Goal: Transaction & Acquisition: Purchase product/service

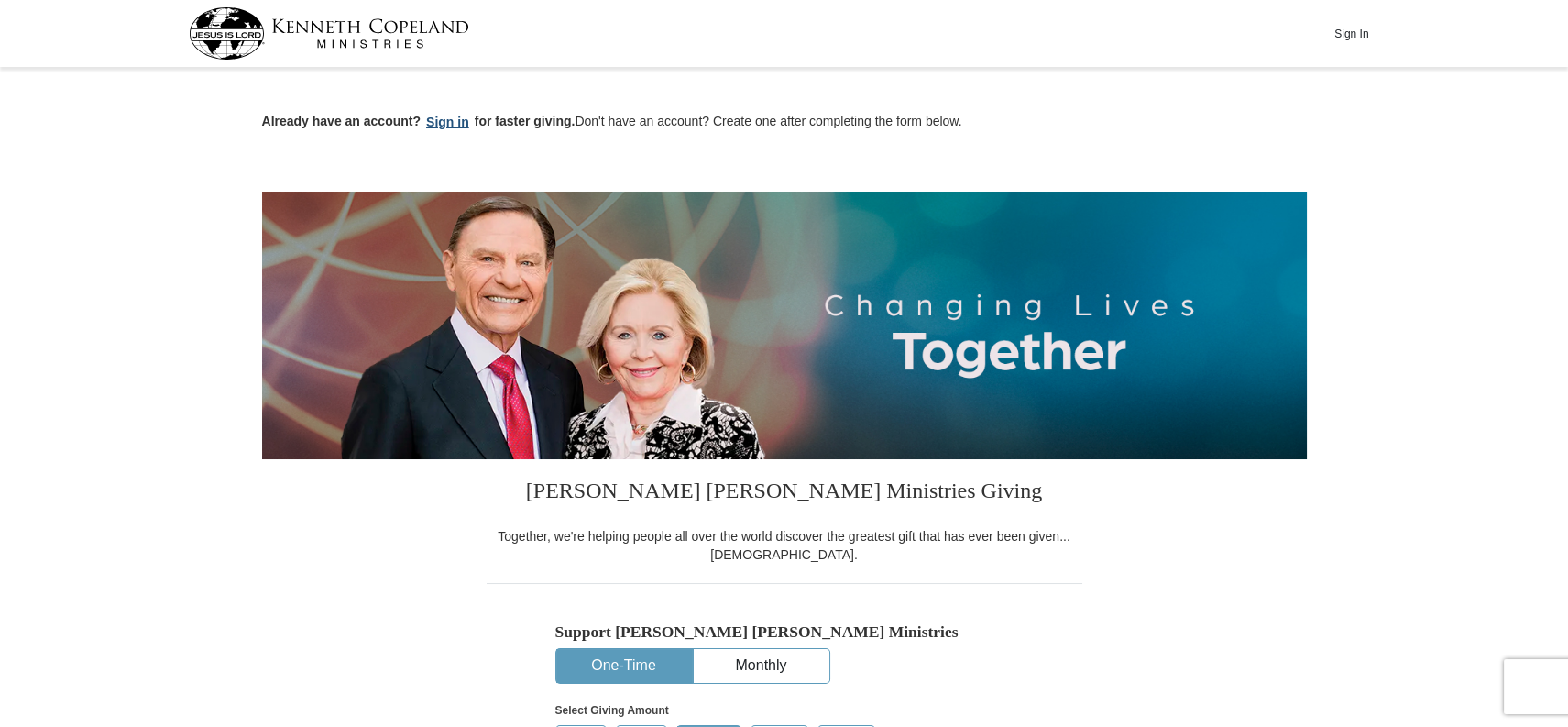
click at [446, 119] on button "Sign in" at bounding box center [448, 122] width 54 height 21
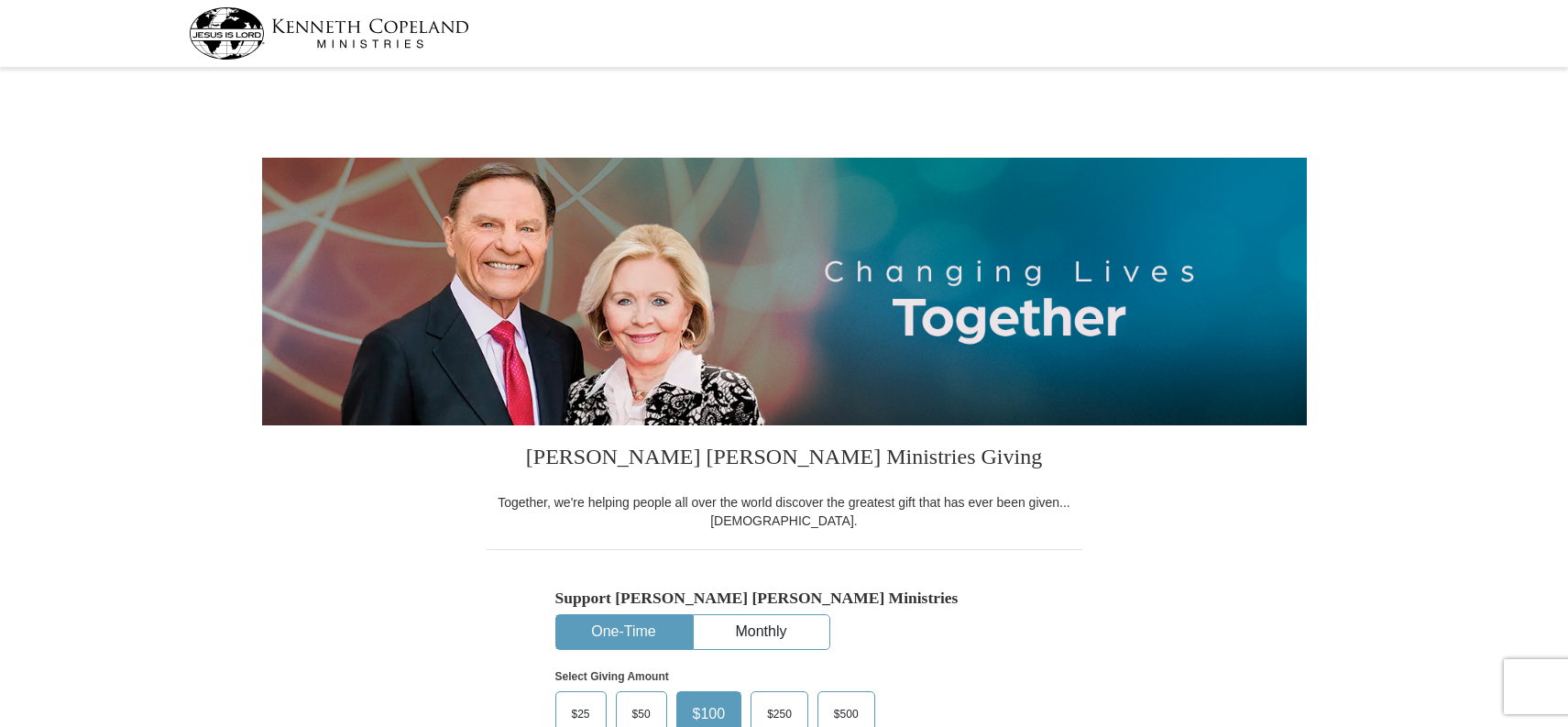
scroll to position [495, 0]
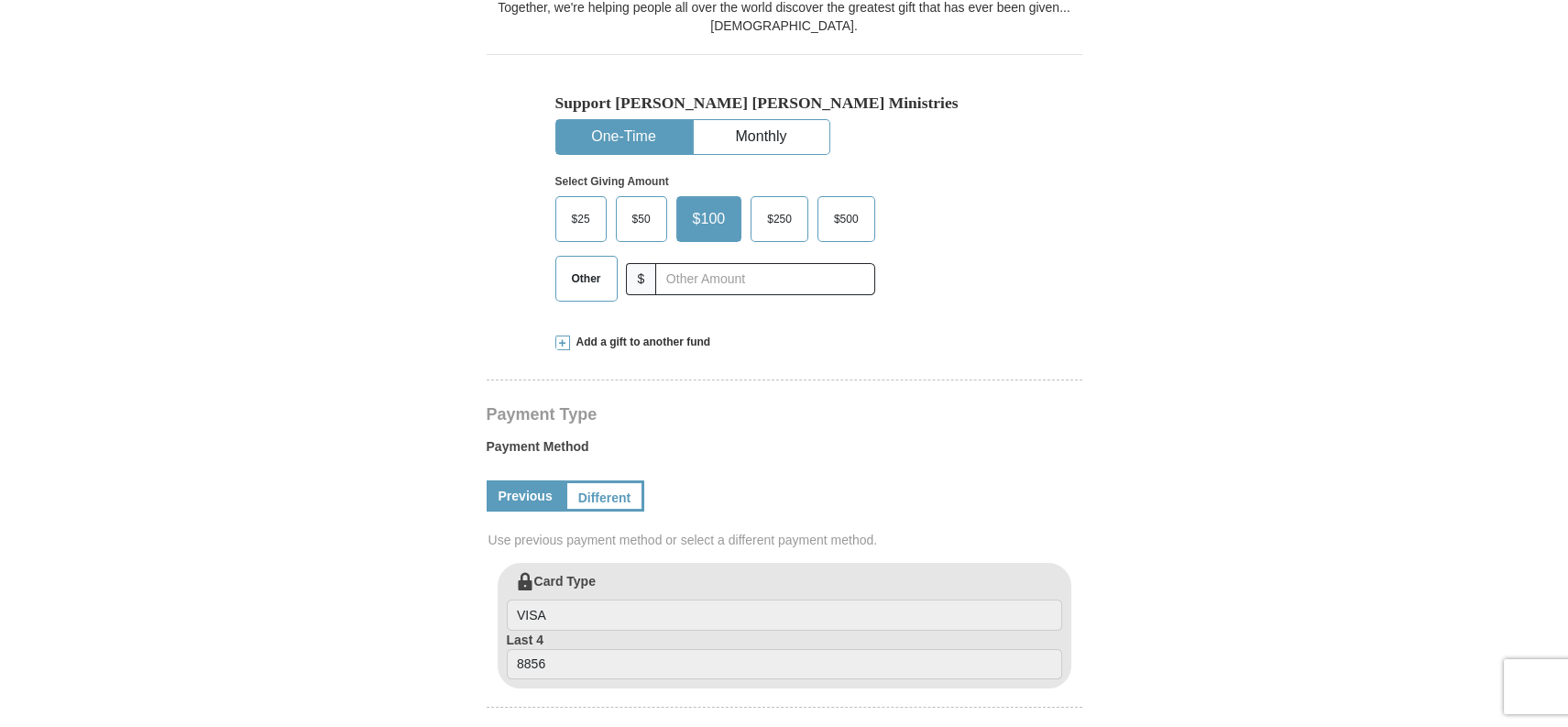
select select "CA"
click at [701, 280] on input "text" at bounding box center [765, 279] width 204 height 32
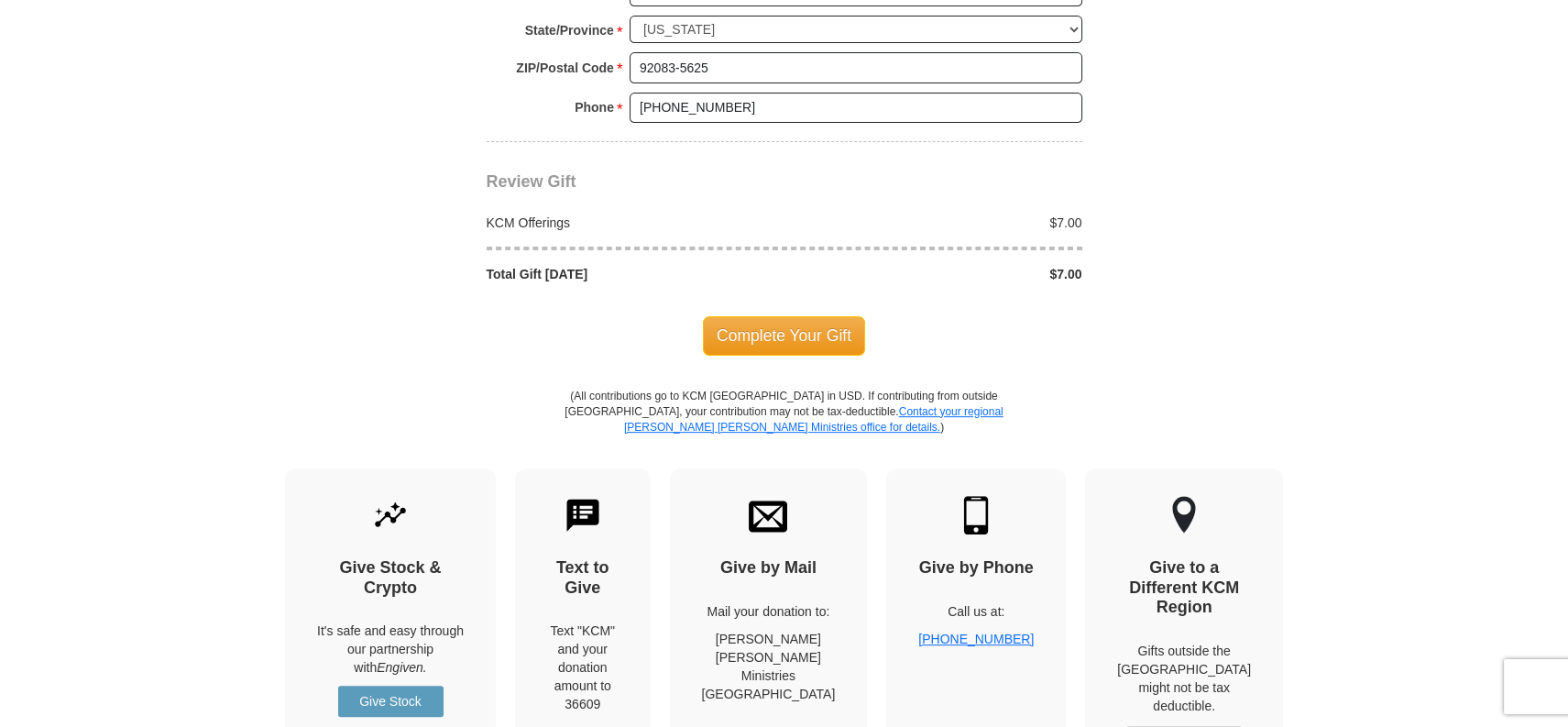
scroll to position [1584, 0]
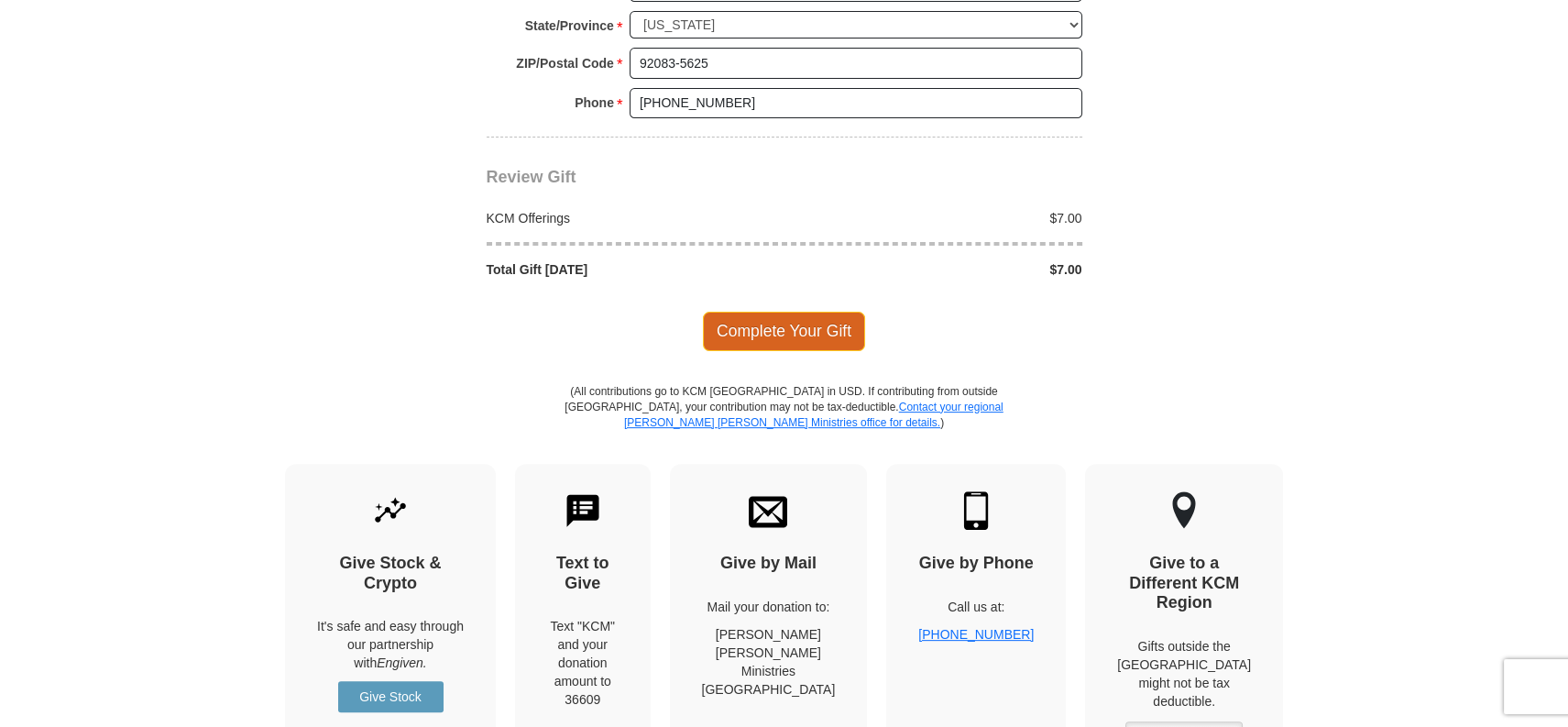
type input "7.00"
click at [809, 318] on span "Complete Your Gift" at bounding box center [784, 331] width 162 height 38
